Goal: Find contact information: Find contact information

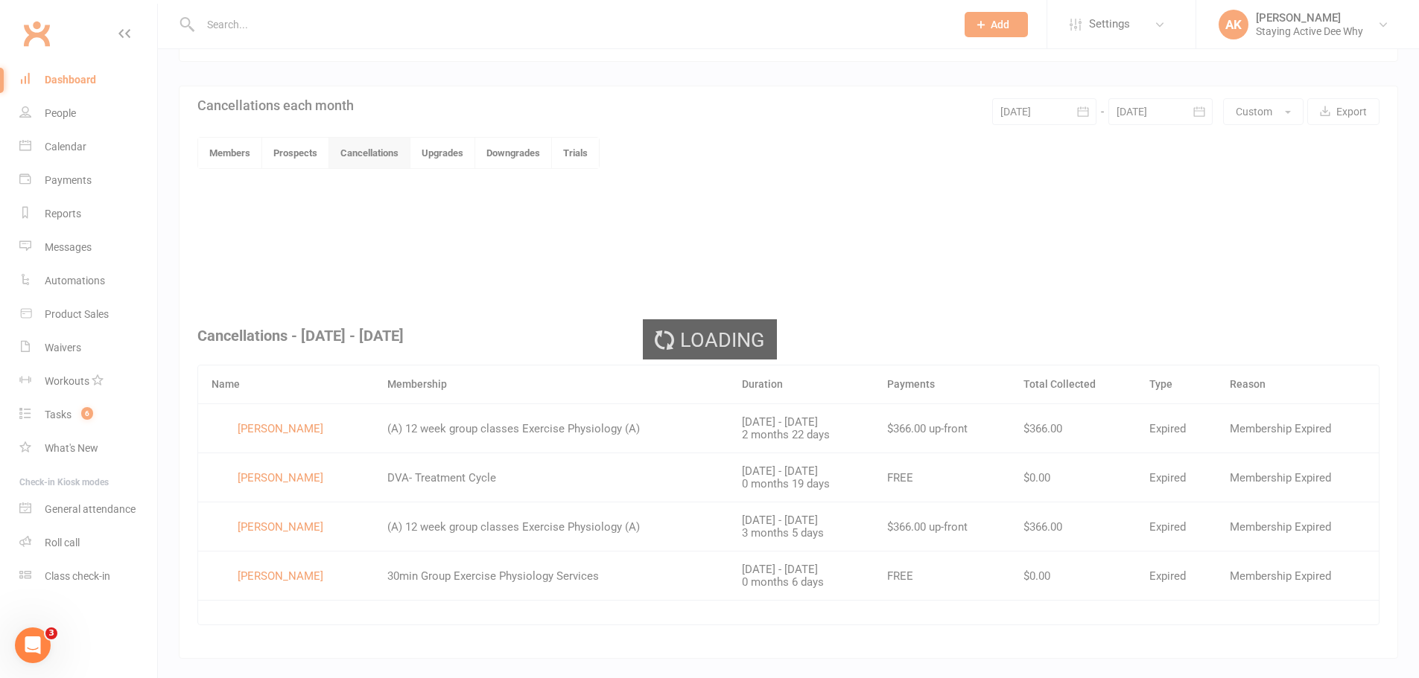
scroll to position [322, 0]
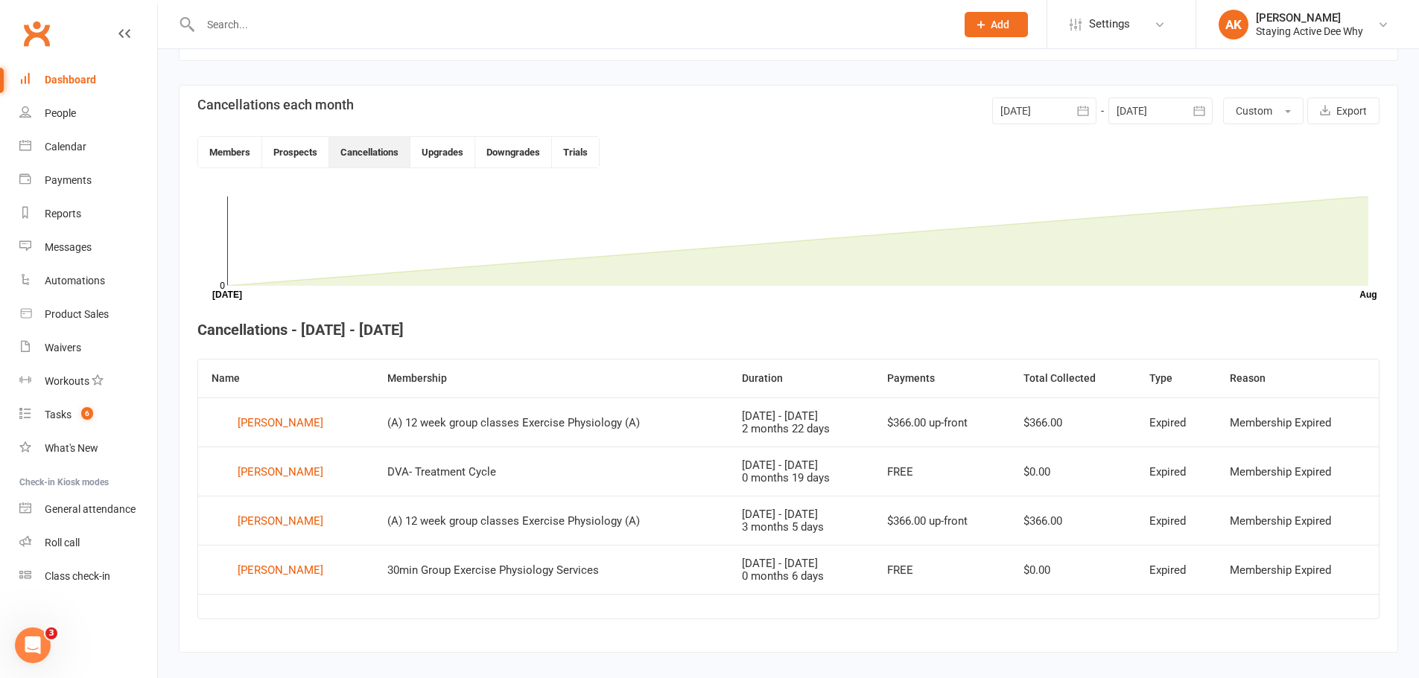
click at [292, 30] on input "text" at bounding box center [570, 24] width 749 height 21
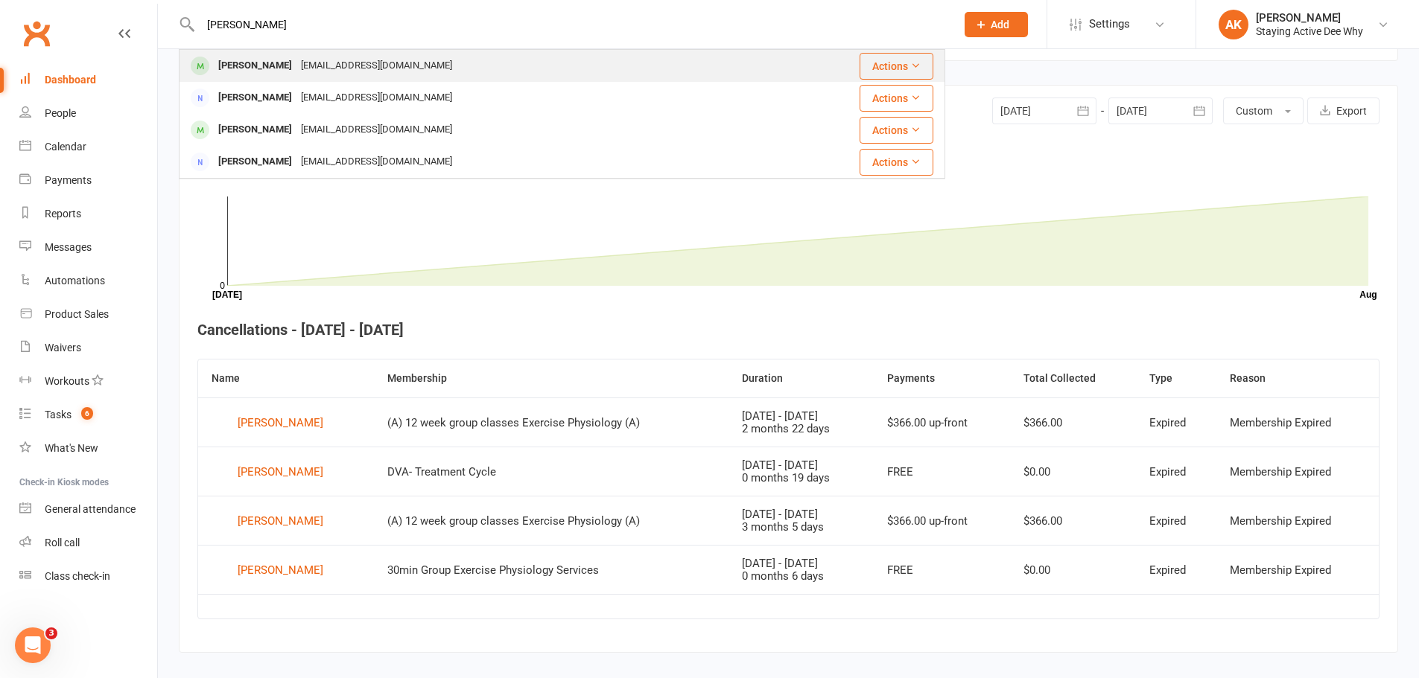
type input "[PERSON_NAME]"
click at [293, 69] on div "[PERSON_NAME]" at bounding box center [255, 66] width 83 height 22
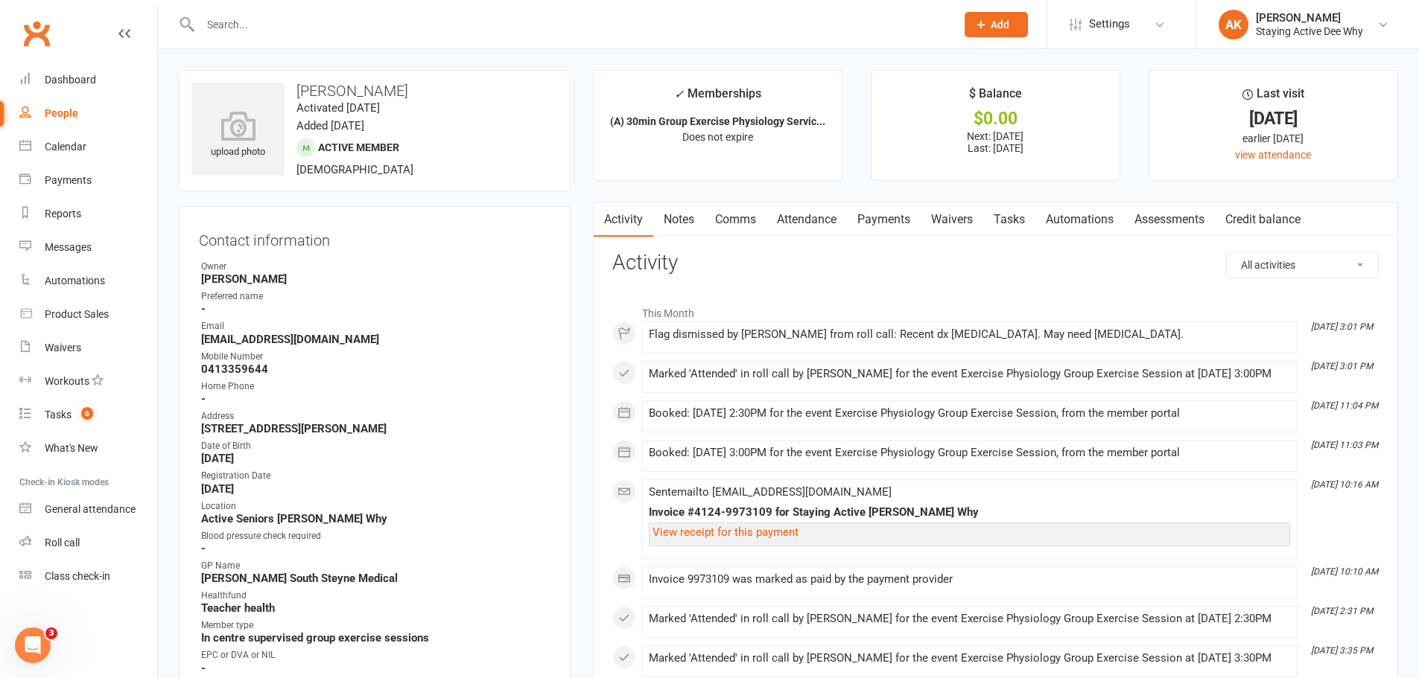
click at [294, 342] on strong "[EMAIL_ADDRESS][DOMAIN_NAME]" at bounding box center [375, 339] width 349 height 13
copy render-form-field "[EMAIL_ADDRESS][DOMAIN_NAME]"
